Goal: Task Accomplishment & Management: Use online tool/utility

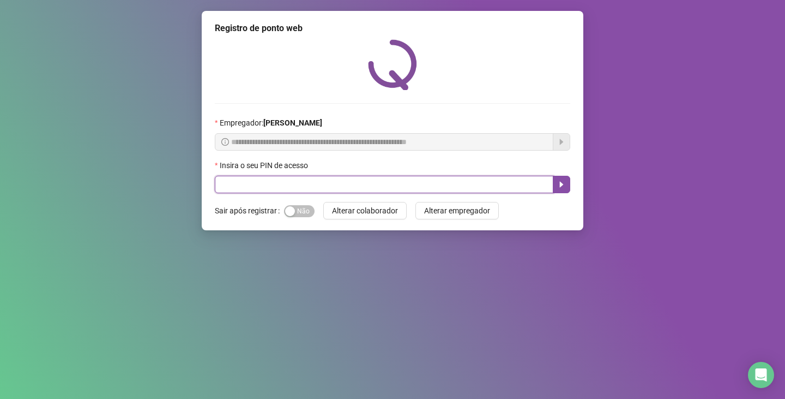
click at [382, 185] on input "text" at bounding box center [384, 184] width 339 height 17
type input "*****"
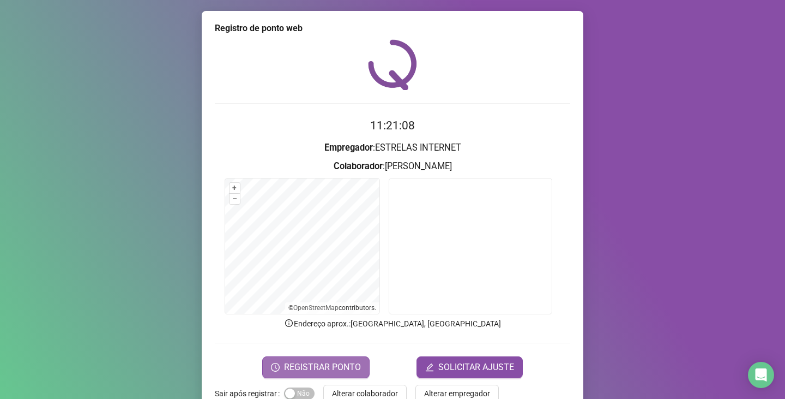
click at [322, 357] on button "REGISTRAR PONTO" at bounding box center [315, 367] width 107 height 22
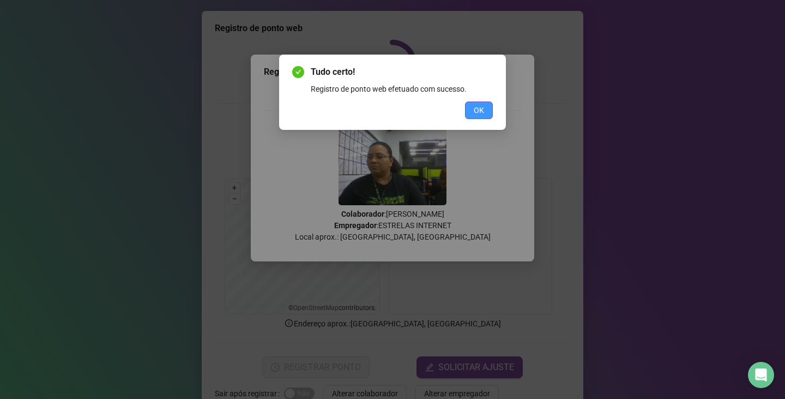
click at [476, 109] on span "OK" at bounding box center [479, 110] width 10 height 12
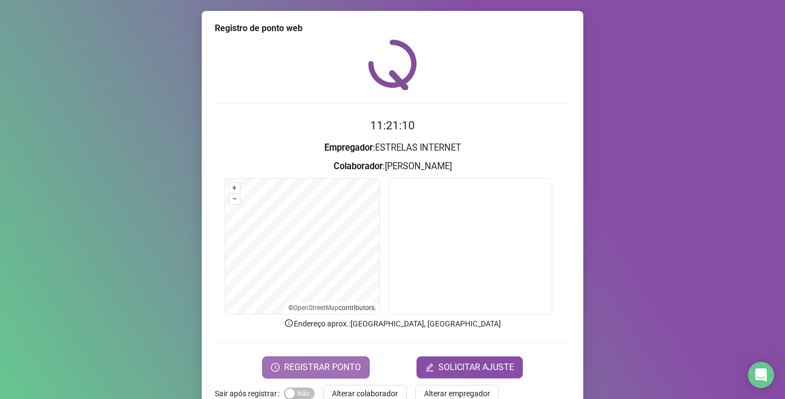
click at [317, 363] on span "REGISTRAR PONTO" at bounding box center [322, 367] width 77 height 13
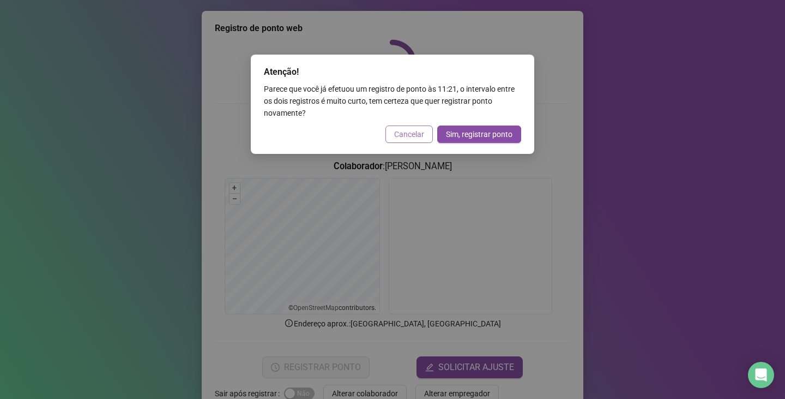
click at [412, 141] on button "Cancelar" at bounding box center [409, 133] width 47 height 17
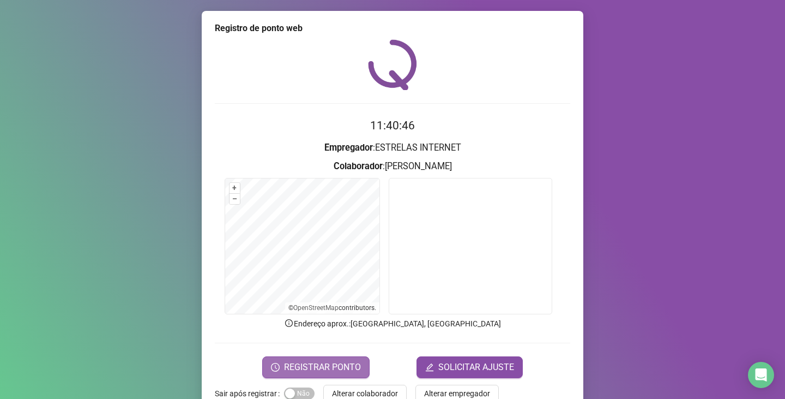
click at [326, 359] on button "REGISTRAR PONTO" at bounding box center [315, 367] width 107 height 22
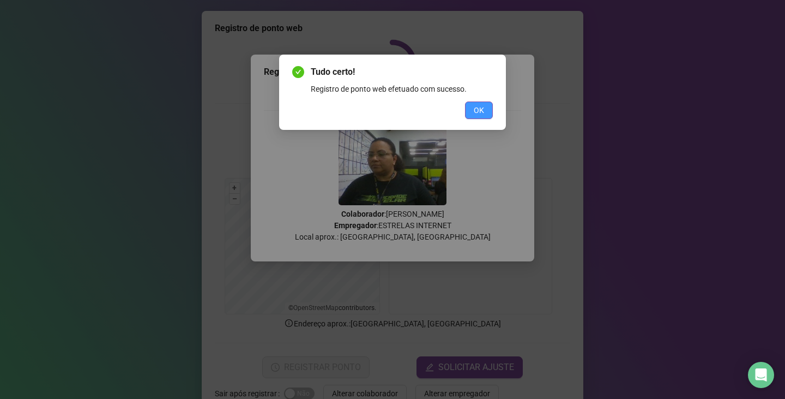
drag, startPoint x: 484, startPoint y: 103, endPoint x: 478, endPoint y: 113, distance: 11.8
click at [483, 104] on button "OK" at bounding box center [479, 109] width 28 height 17
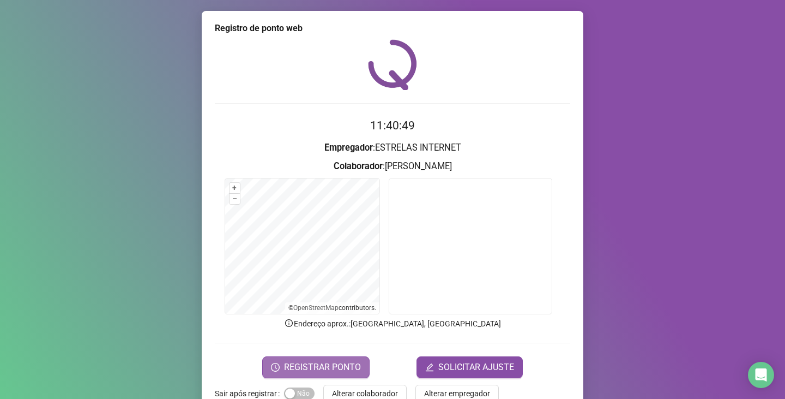
click at [305, 365] on span "REGISTRAR PONTO" at bounding box center [322, 367] width 77 height 13
